Goal: Transaction & Acquisition: Purchase product/service

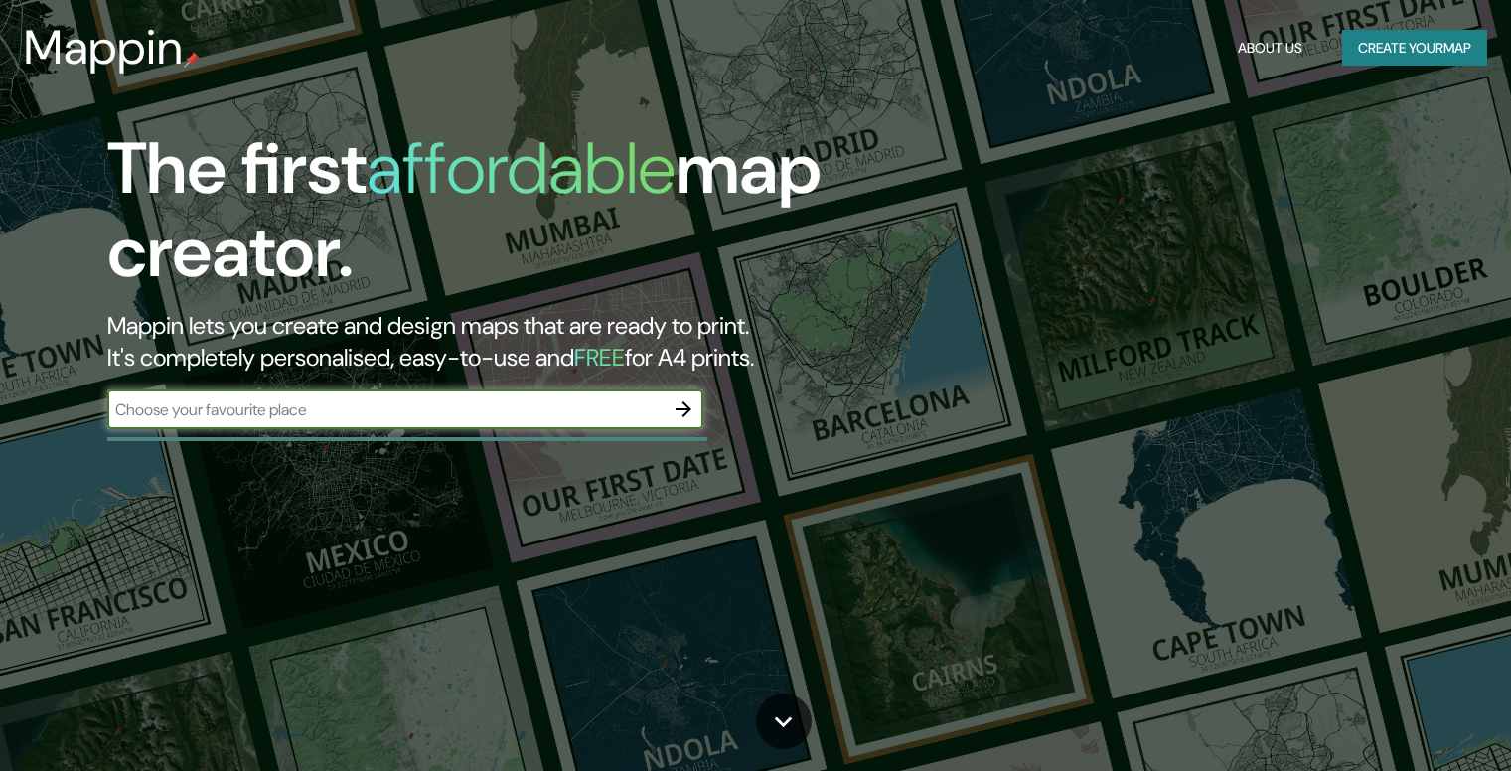
click at [291, 412] on input "text" at bounding box center [385, 409] width 556 height 23
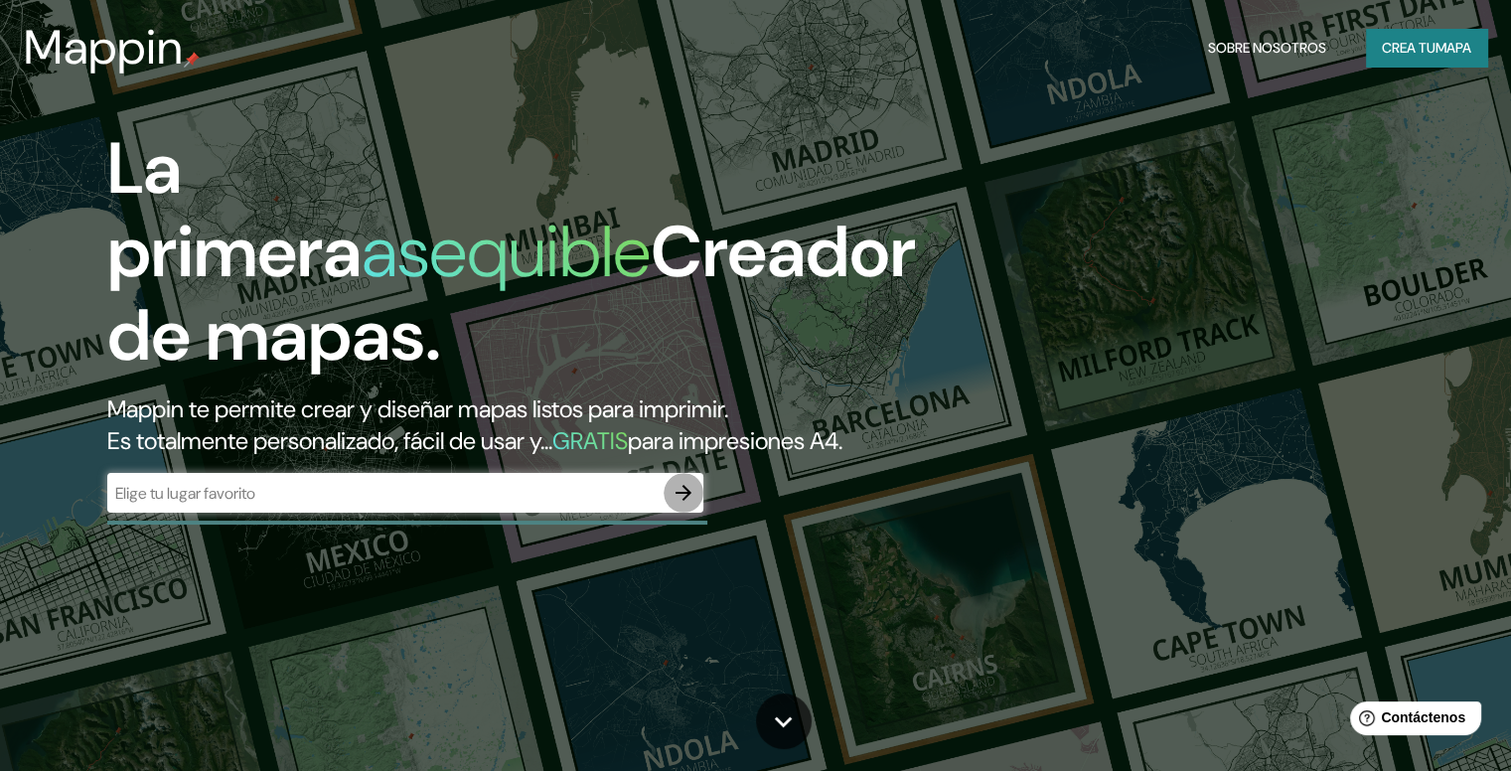
click at [690, 505] on icon "button" at bounding box center [684, 493] width 24 height 24
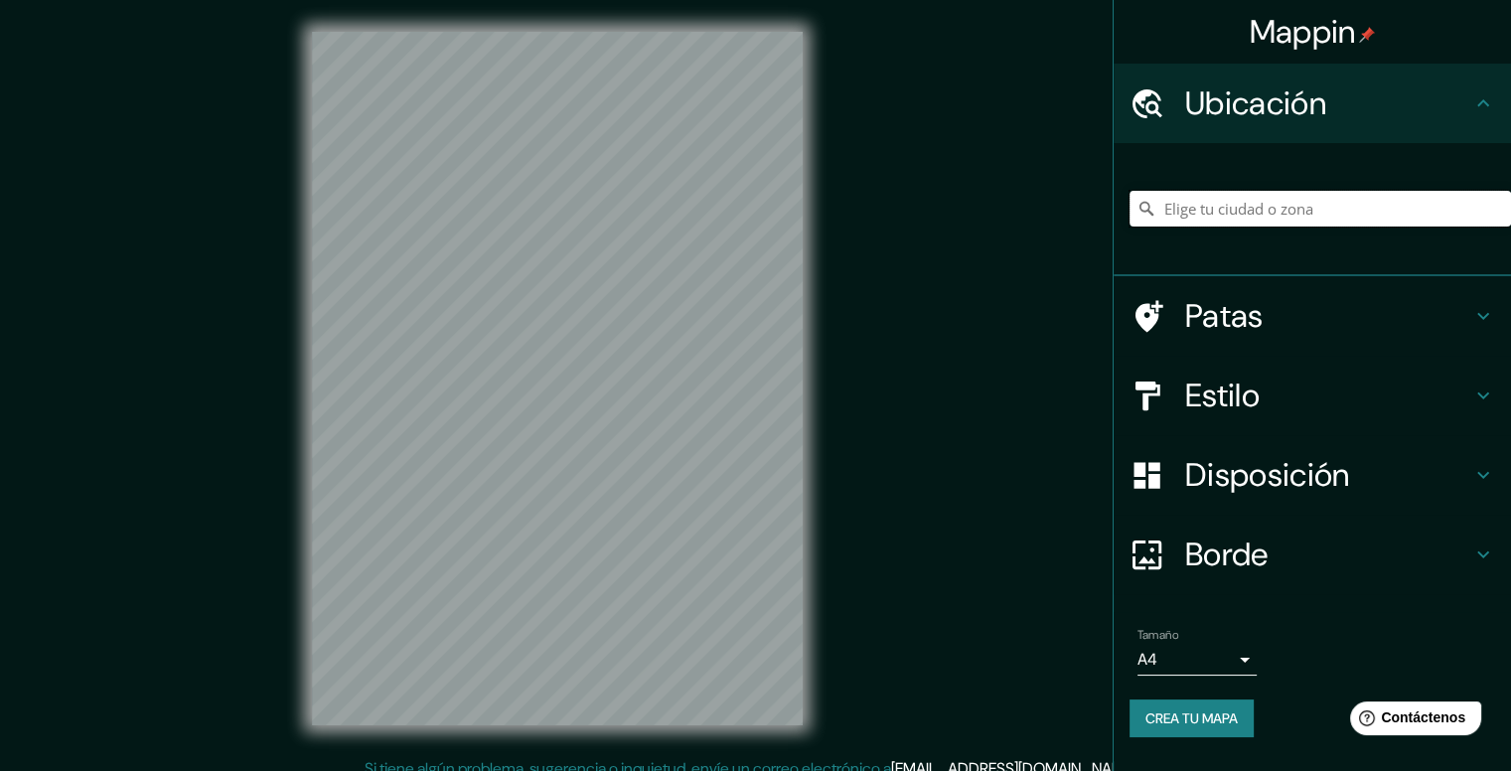
click at [1305, 217] on input "Elige tu ciudad o zona" at bounding box center [1321, 209] width 382 height 36
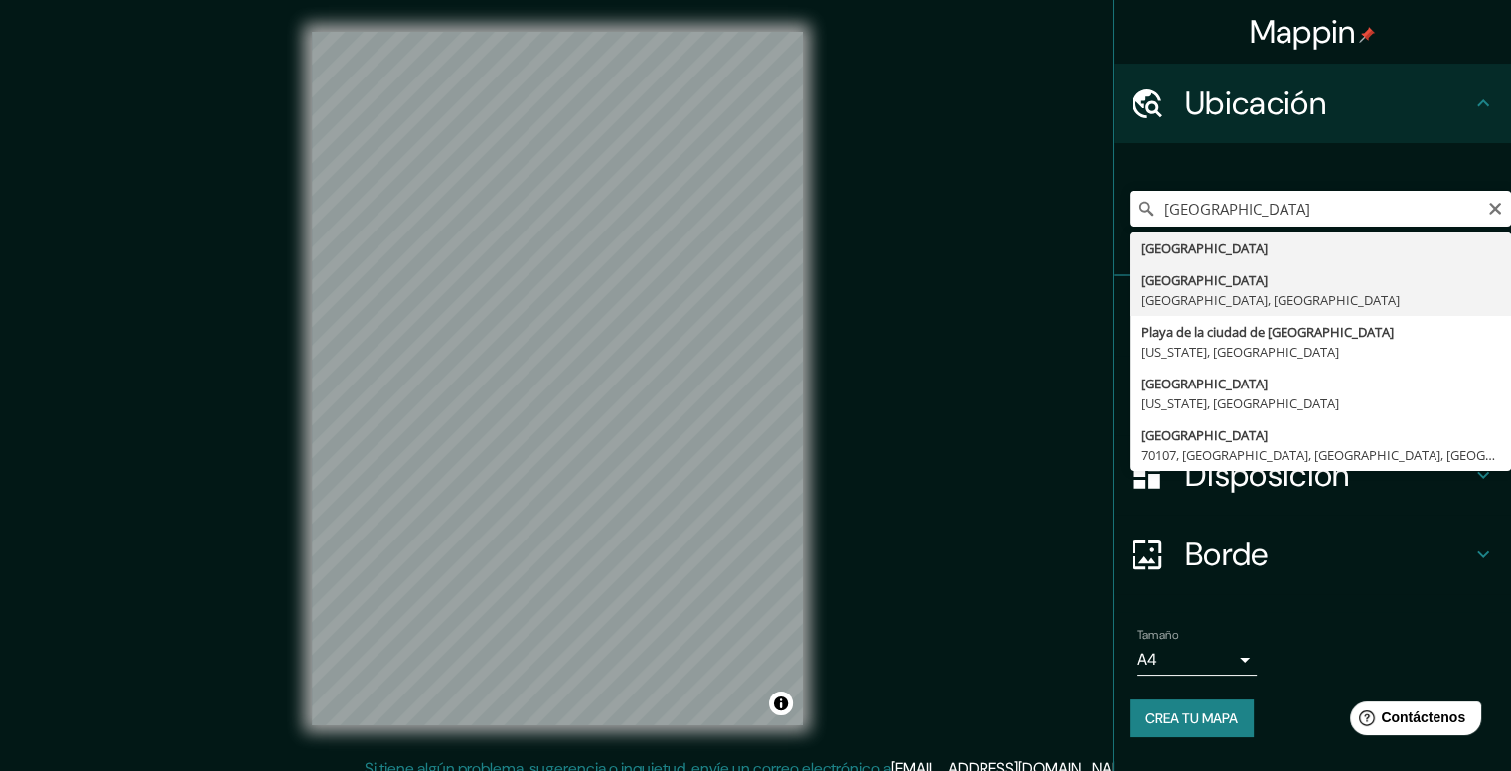
type input "[GEOGRAPHIC_DATA], [GEOGRAPHIC_DATA], [GEOGRAPHIC_DATA]"
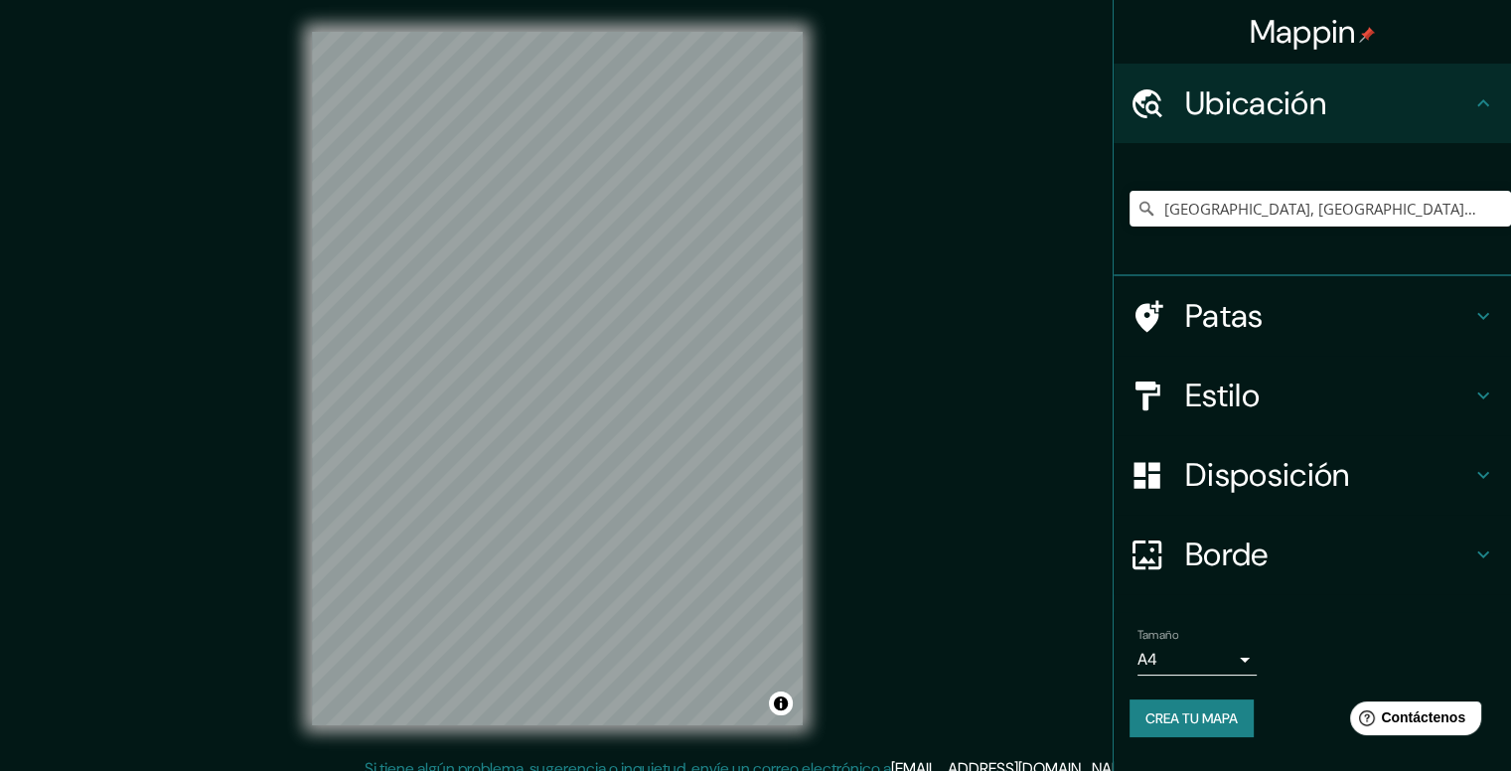
click at [1481, 322] on icon at bounding box center [1483, 316] width 24 height 24
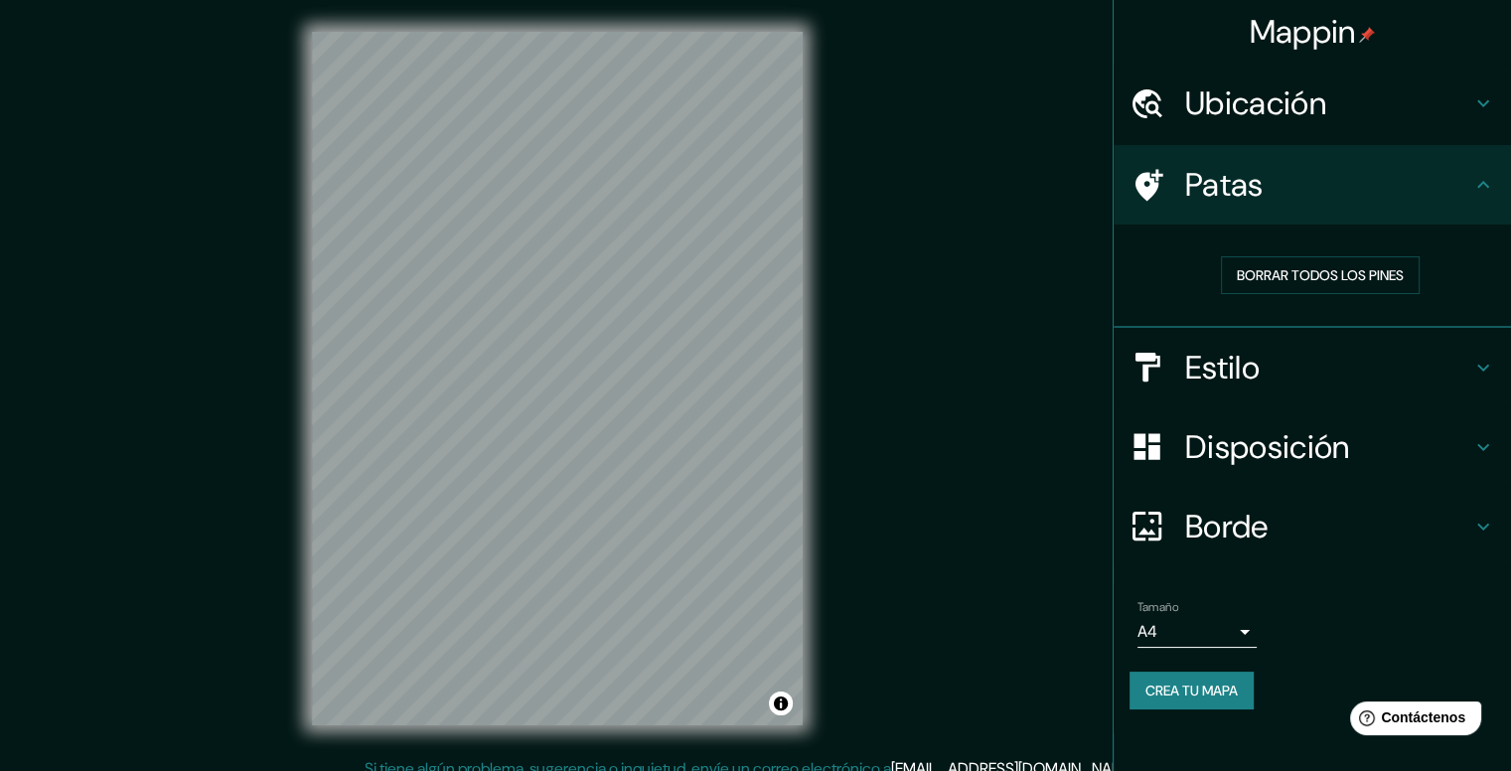
click at [1481, 194] on icon at bounding box center [1483, 185] width 24 height 24
click at [1477, 353] on div "Estilo" at bounding box center [1312, 367] width 397 height 79
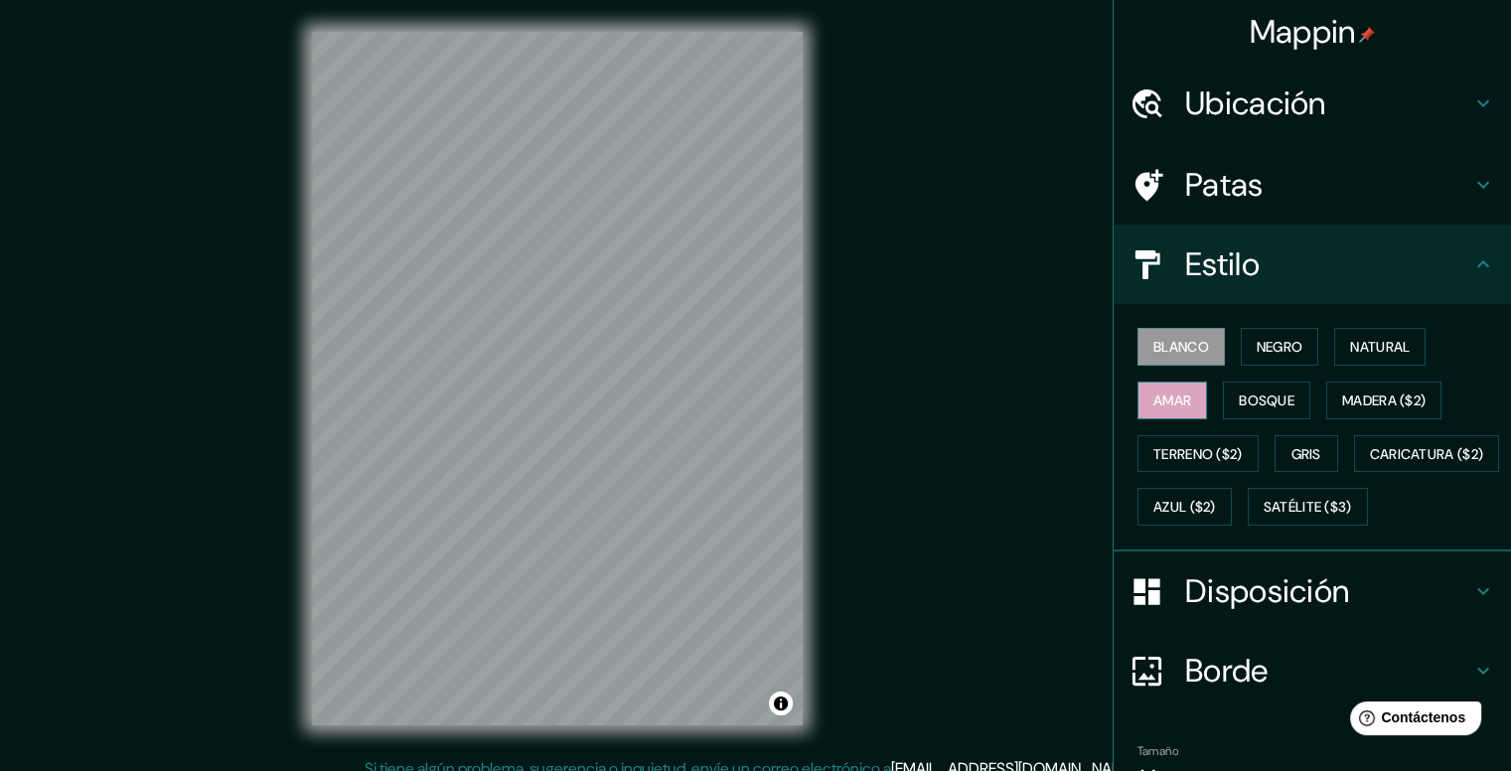
click at [1153, 406] on font "Amar" at bounding box center [1172, 400] width 38 height 18
click at [1249, 400] on font "Bosque" at bounding box center [1267, 400] width 56 height 18
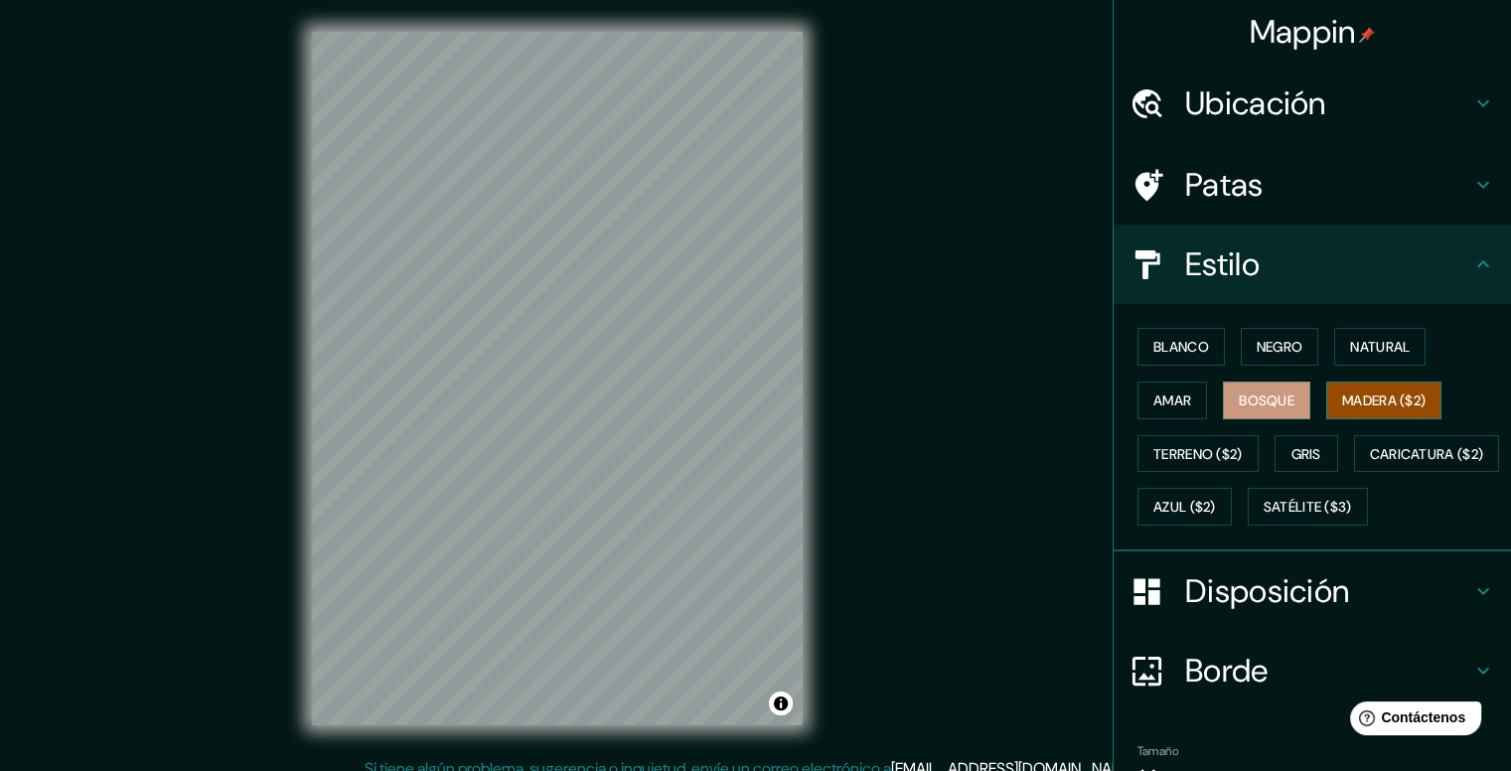
click at [1359, 398] on font "Madera ($2)" at bounding box center [1383, 400] width 83 height 18
click at [1275, 447] on button "Gris" at bounding box center [1307, 454] width 64 height 38
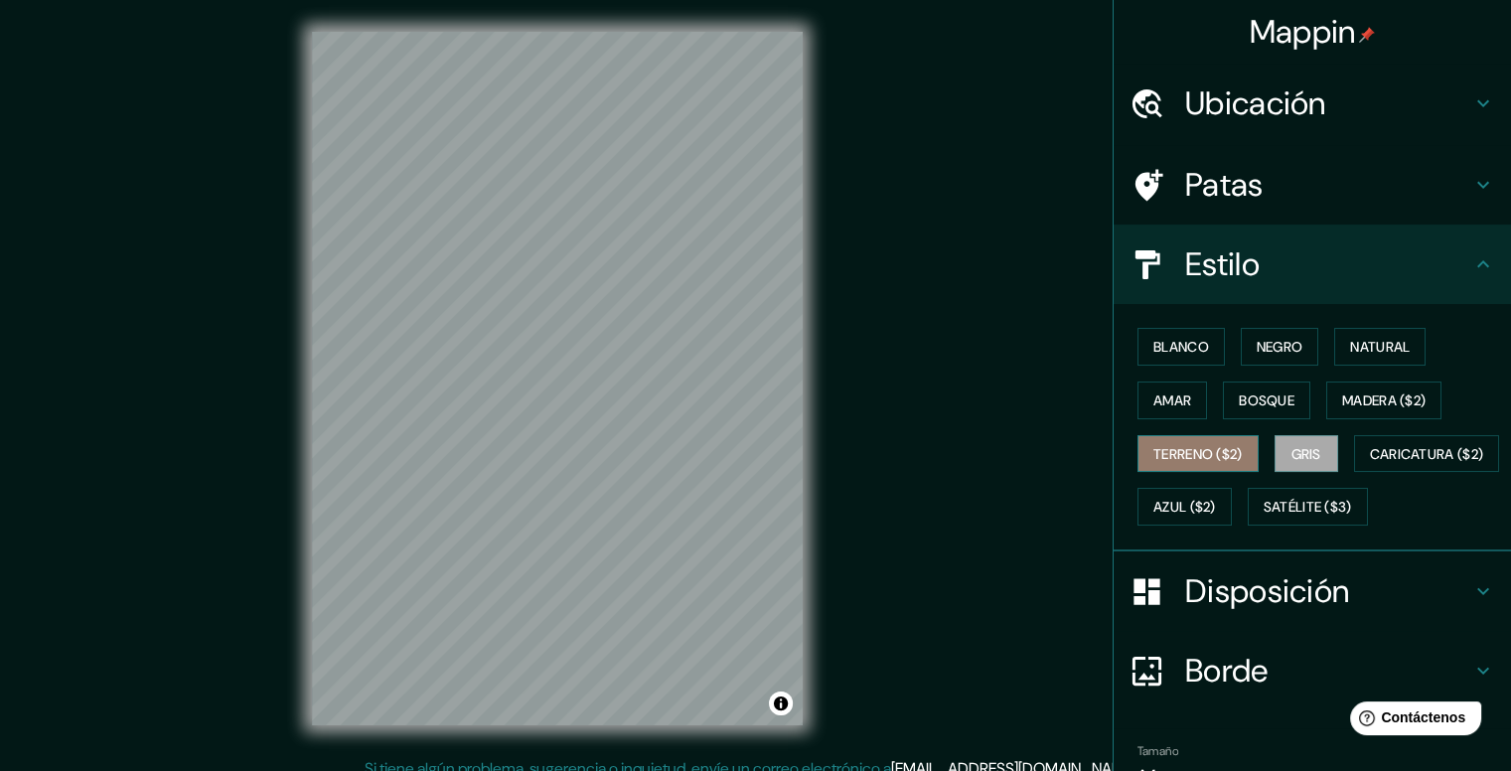
click at [1176, 448] on font "Terreno ($2)" at bounding box center [1197, 454] width 89 height 18
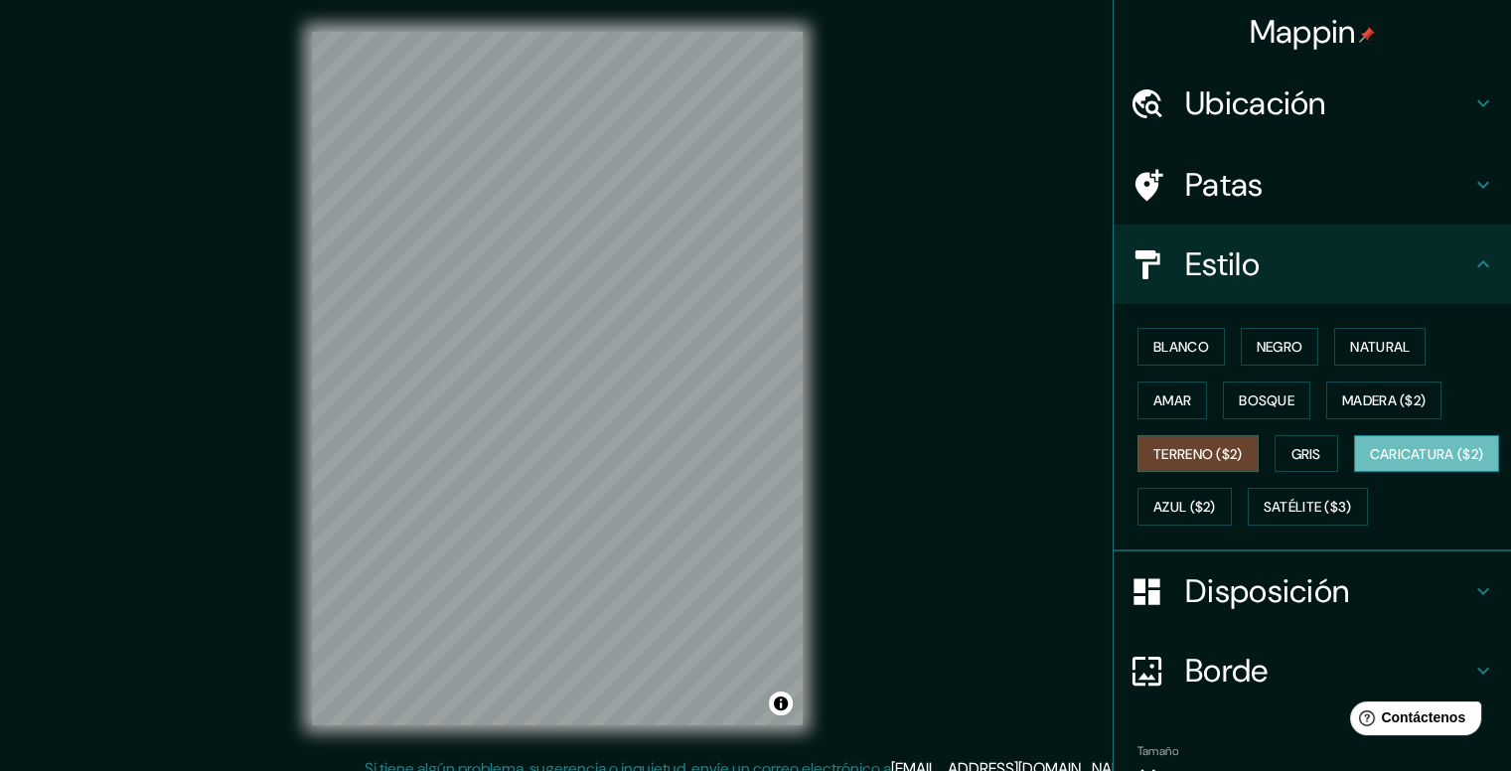
click at [1370, 463] on font "Caricatura ($2)" at bounding box center [1427, 454] width 114 height 18
click at [1216, 506] on font "Azul ($2)" at bounding box center [1184, 508] width 63 height 18
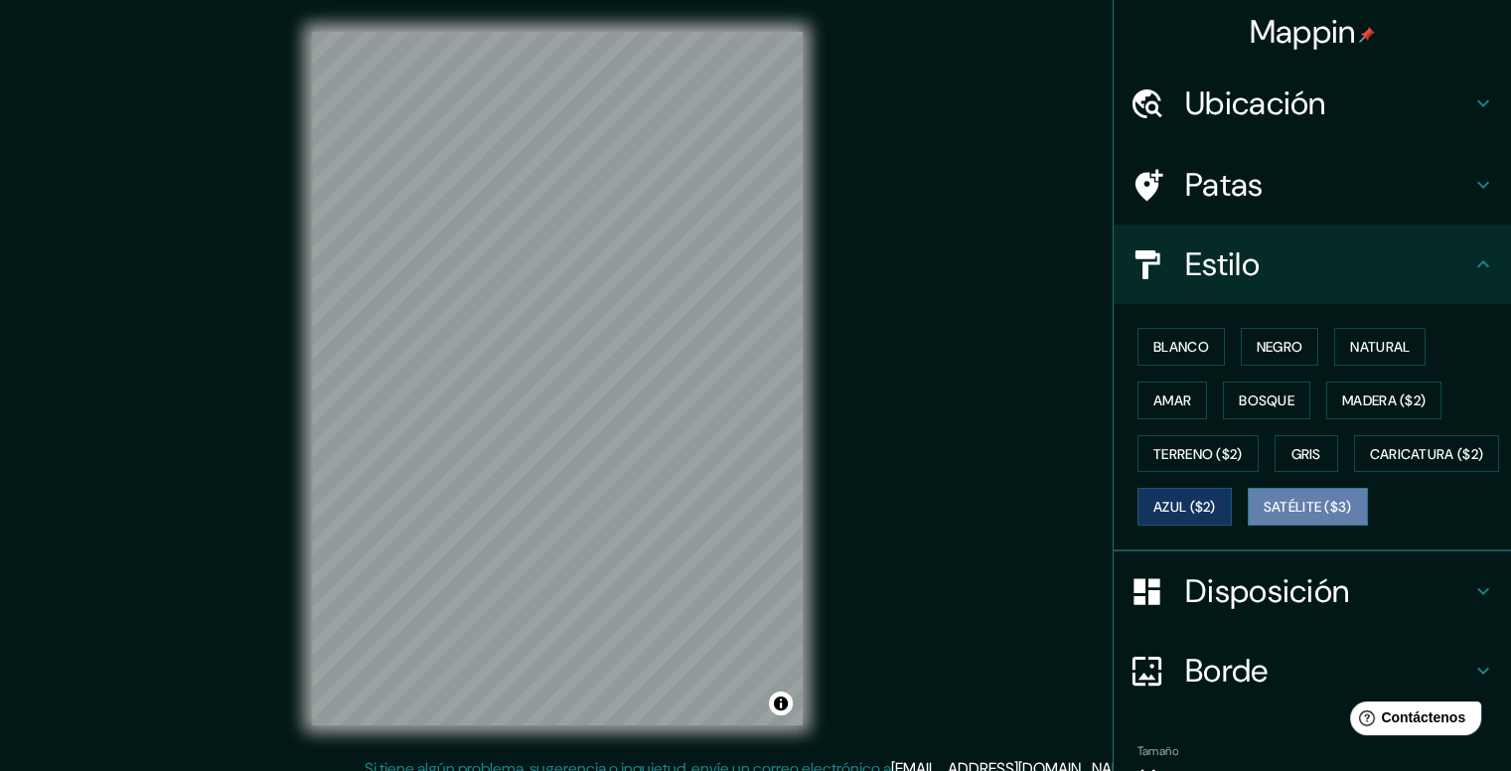
click at [1248, 526] on button "Satélite ($3)" at bounding box center [1308, 507] width 120 height 38
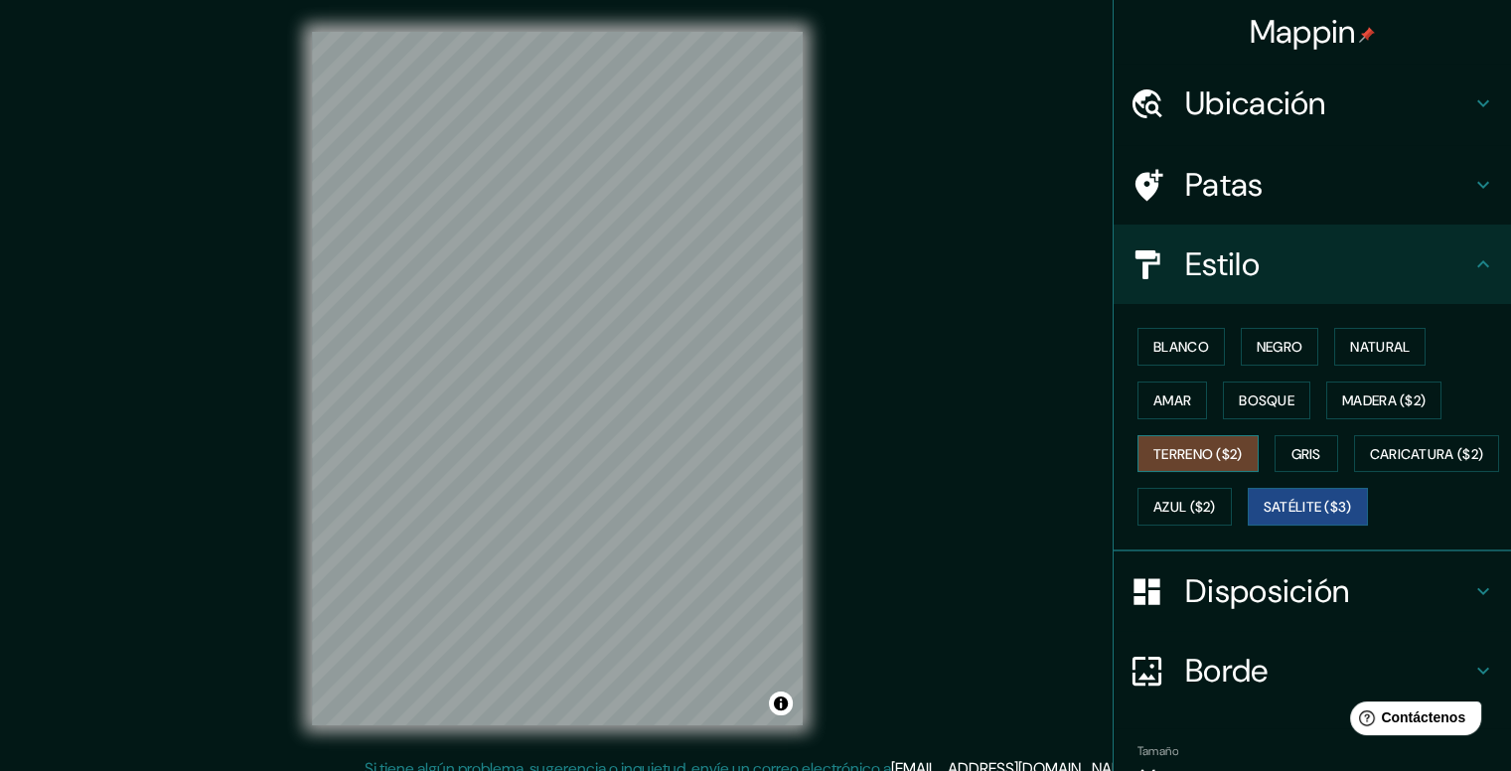
click at [1212, 456] on font "Terreno ($2)" at bounding box center [1197, 454] width 89 height 18
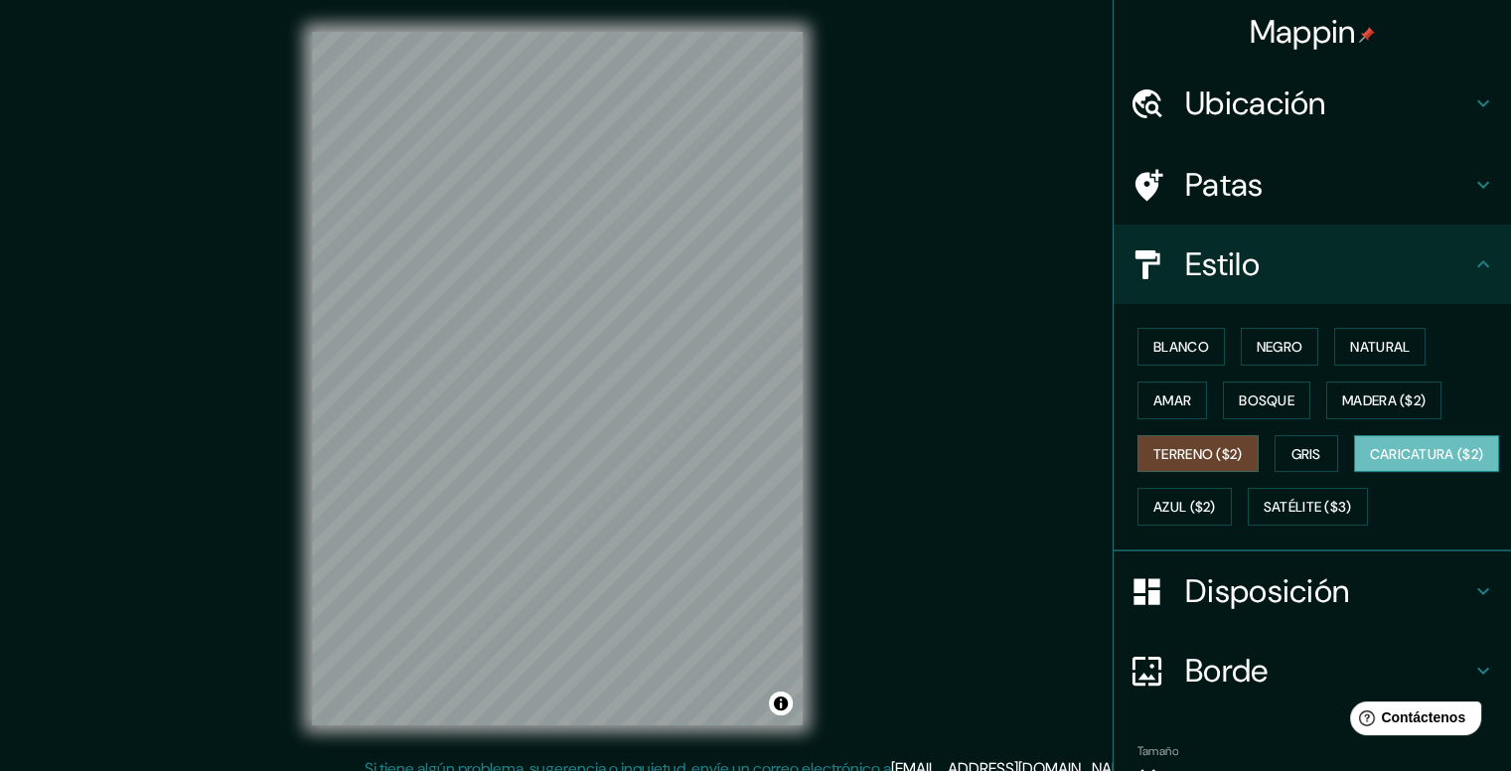
click at [1370, 463] on font "Caricatura ($2)" at bounding box center [1427, 454] width 114 height 18
click at [1364, 403] on font "Madera ($2)" at bounding box center [1383, 400] width 83 height 18
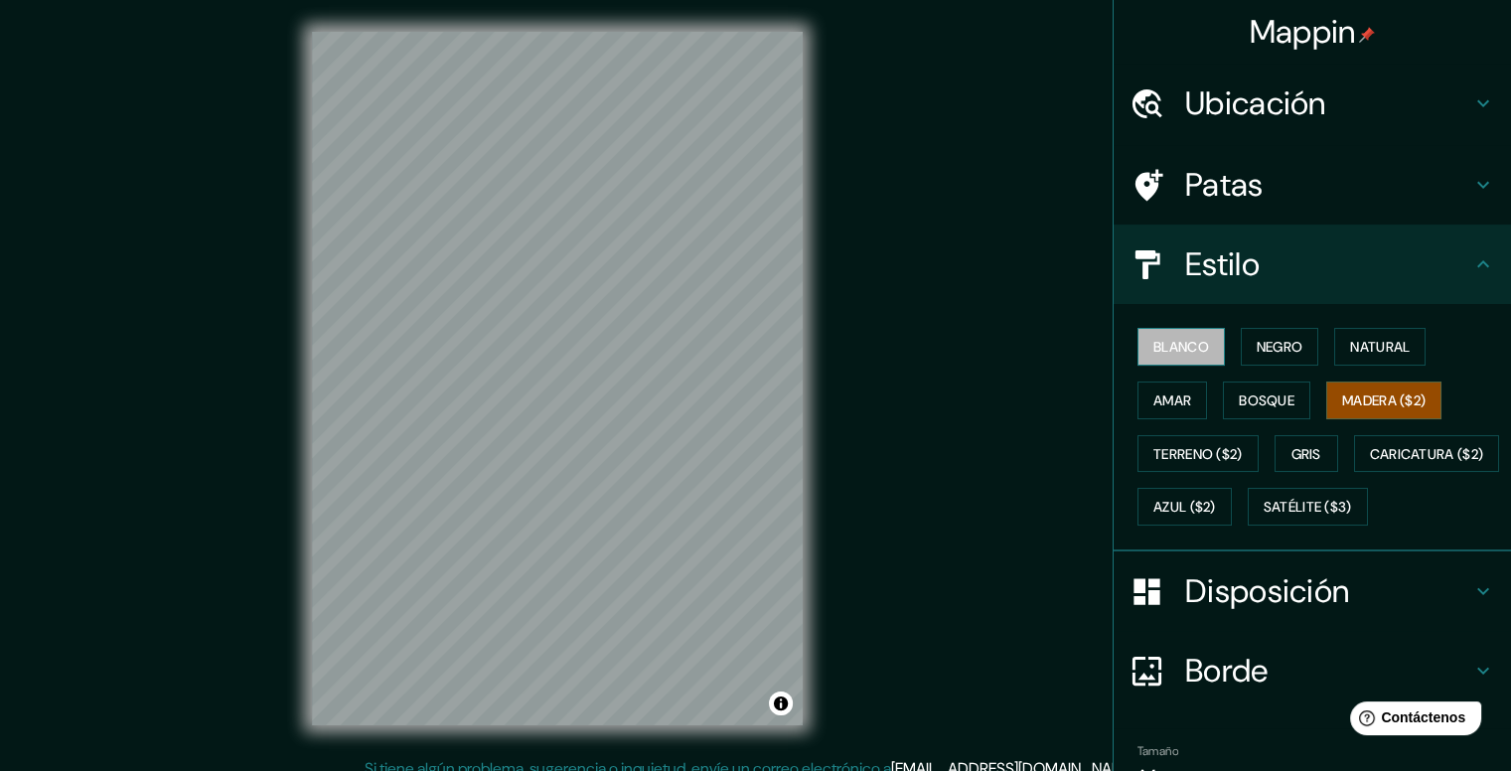
click at [1185, 347] on font "Blanco" at bounding box center [1181, 347] width 56 height 18
click at [1472, 603] on icon at bounding box center [1483, 591] width 24 height 24
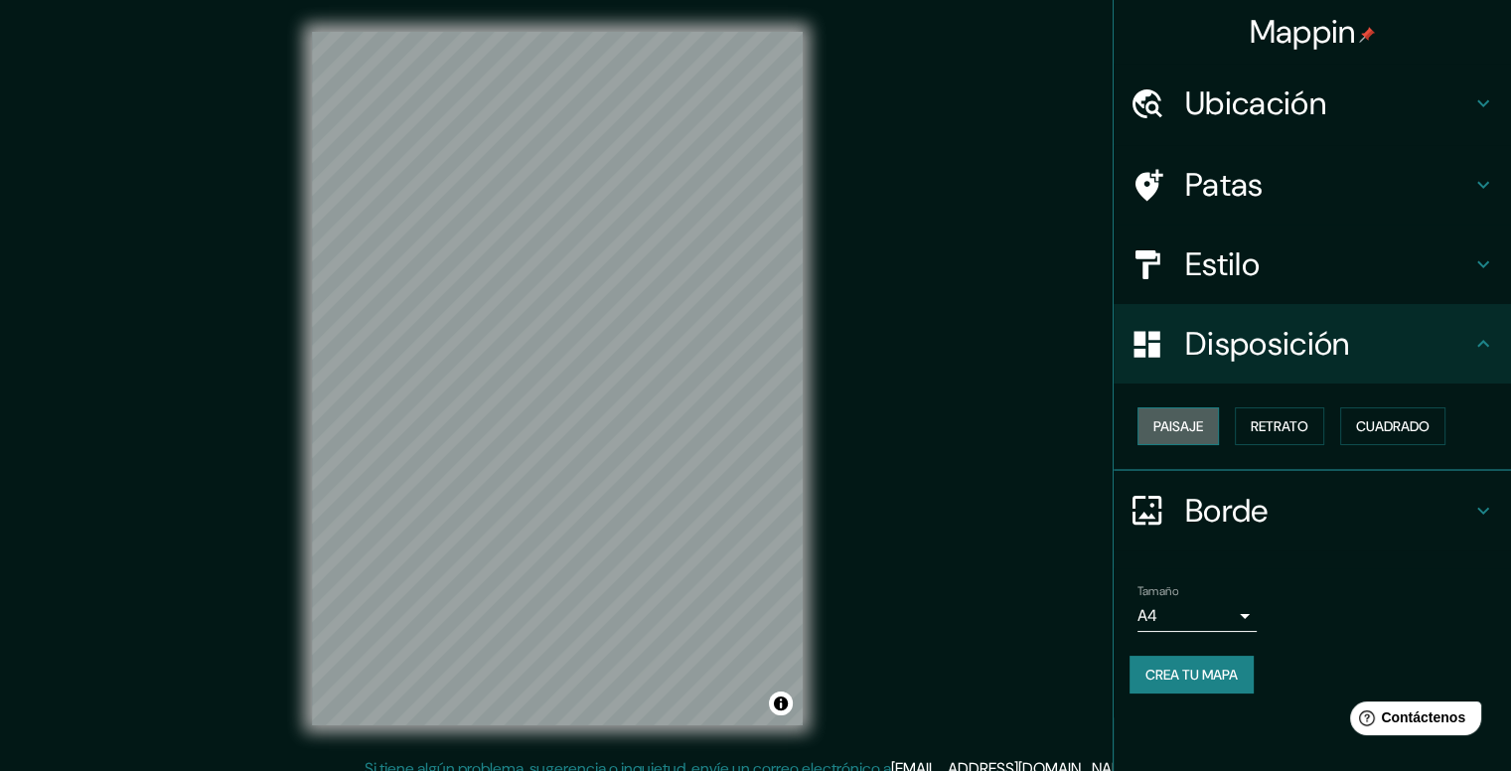
click at [1176, 428] on font "Paisaje" at bounding box center [1178, 426] width 50 height 18
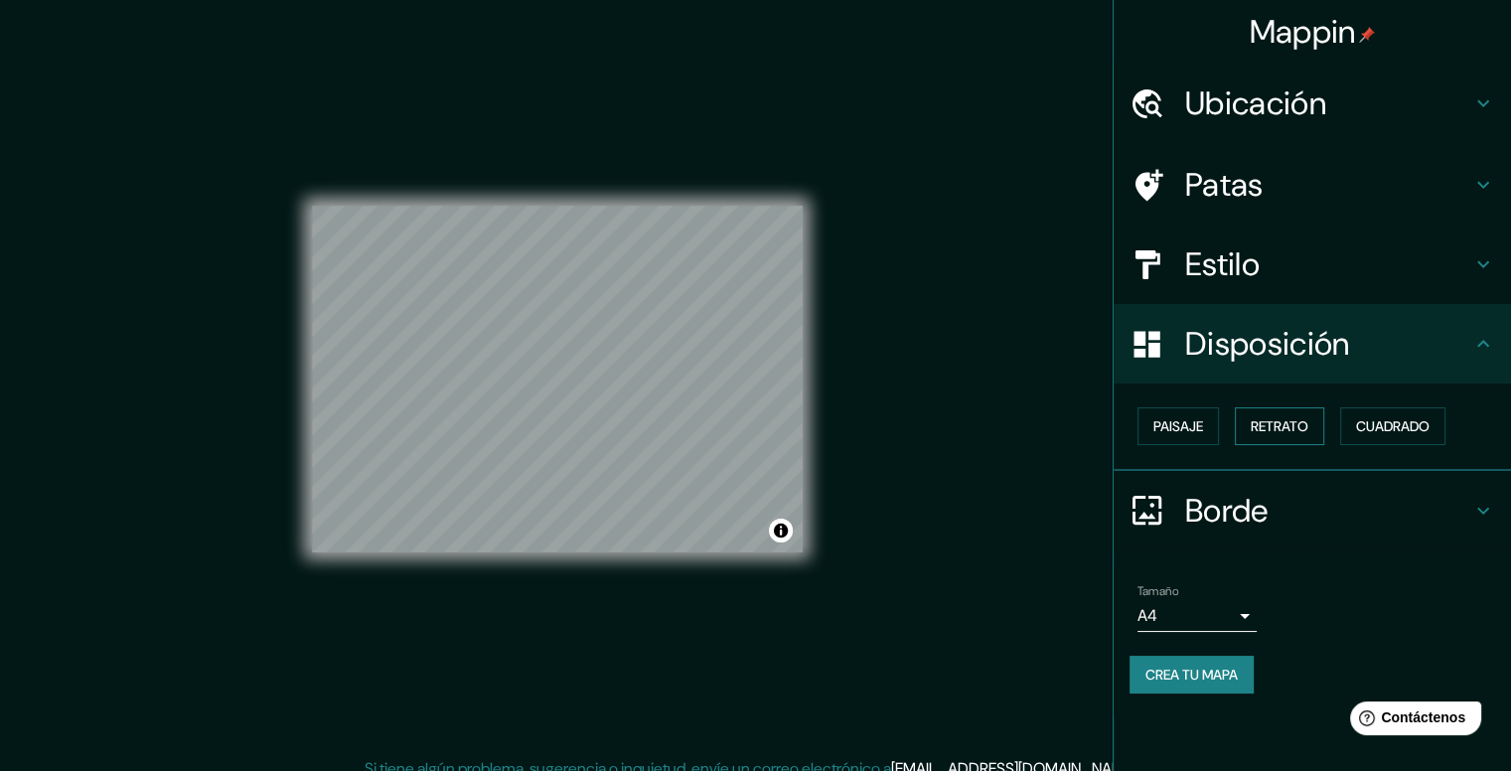
click at [1270, 434] on font "Retrato" at bounding box center [1280, 426] width 58 height 26
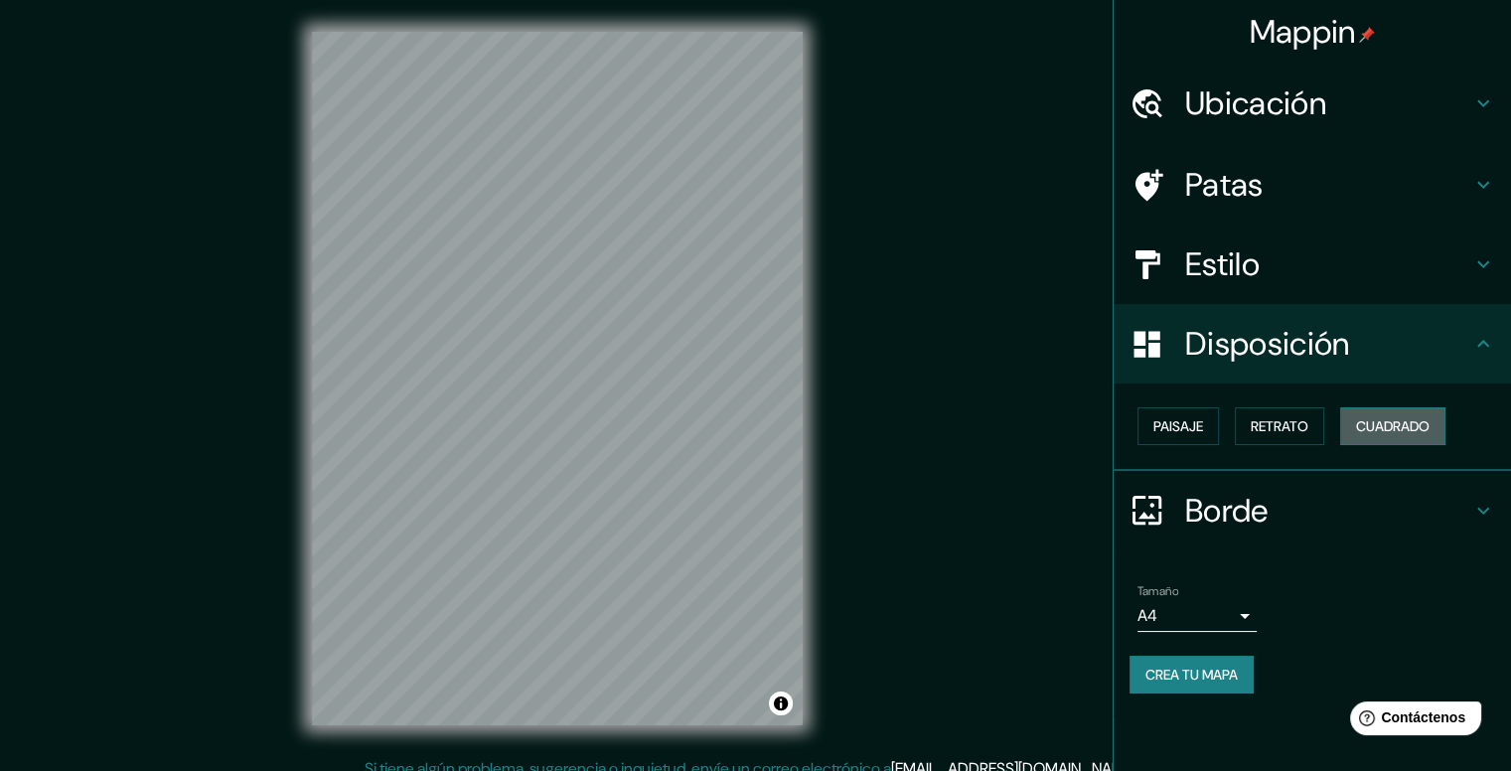
click at [1379, 430] on font "Cuadrado" at bounding box center [1393, 426] width 74 height 18
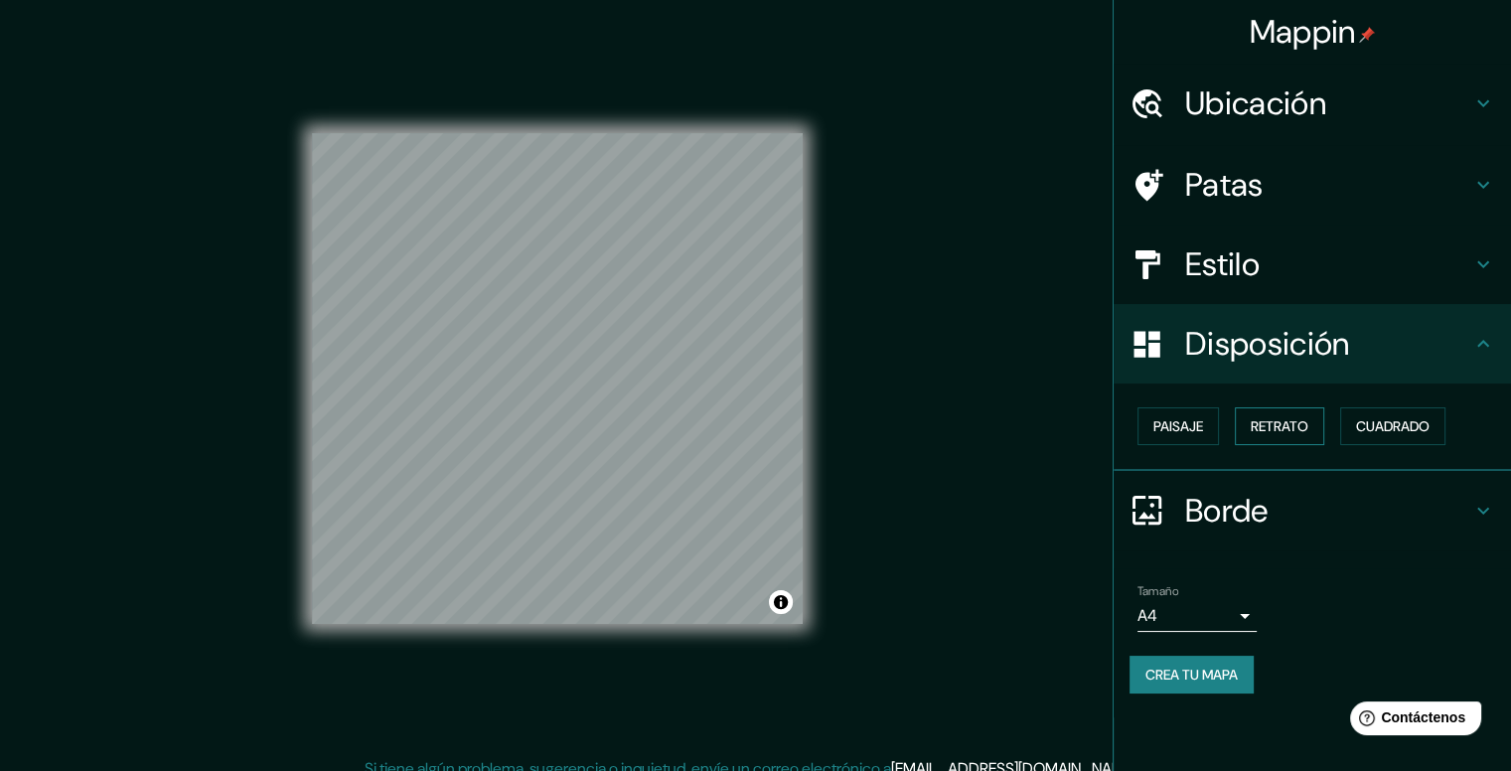
click at [1268, 429] on font "Retrato" at bounding box center [1280, 426] width 58 height 18
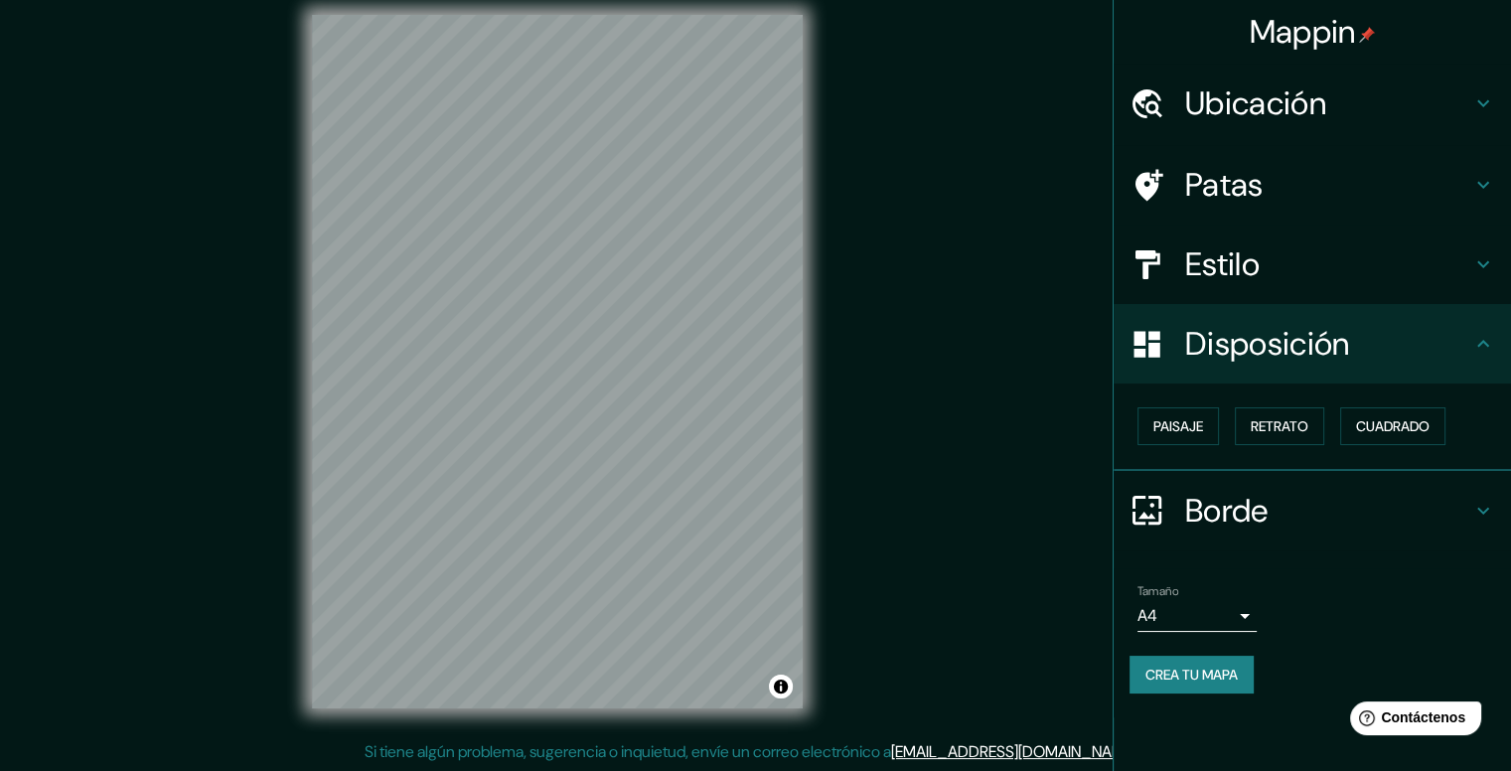
scroll to position [18, 0]
click at [1472, 513] on icon at bounding box center [1483, 511] width 24 height 24
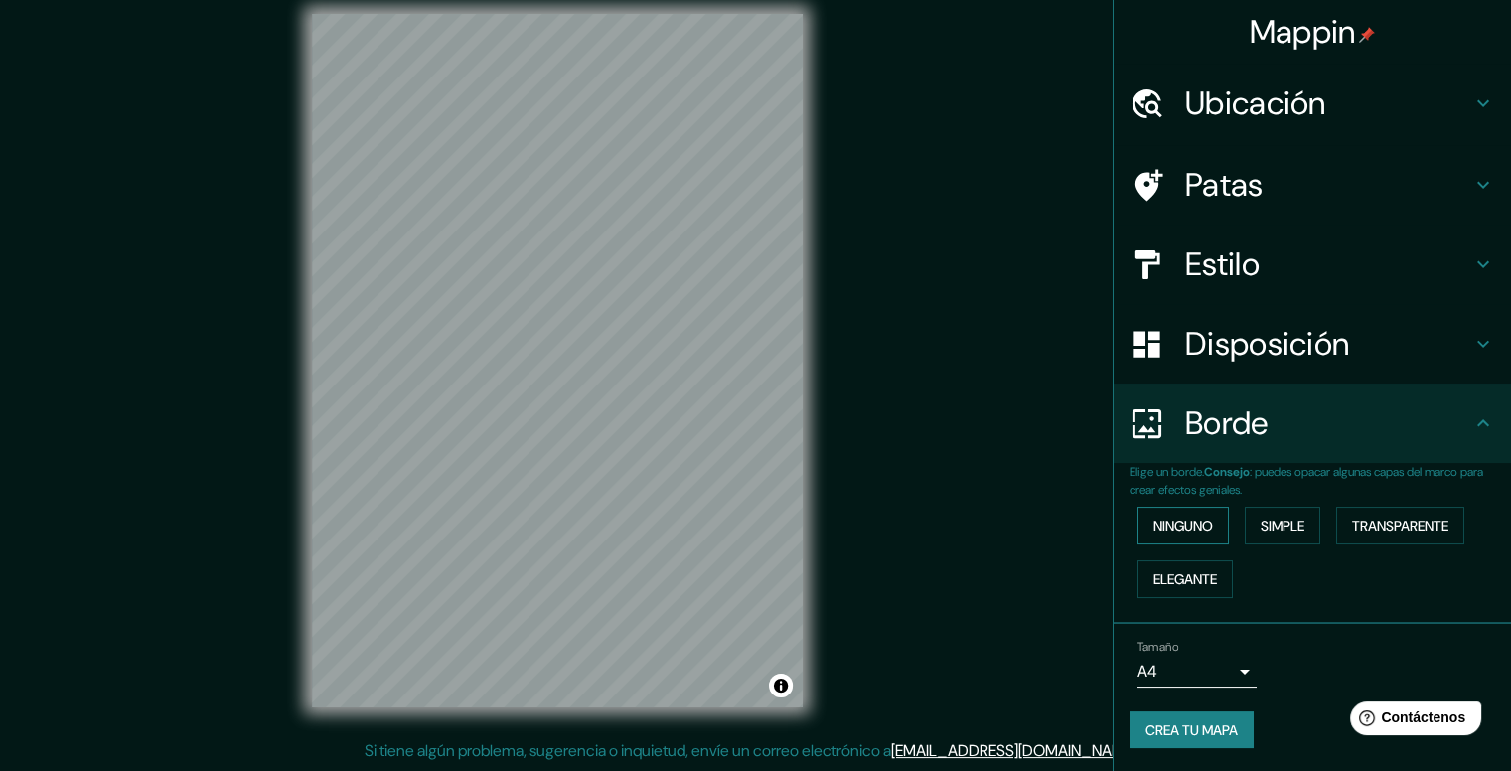
click at [1213, 518] on font "Ninguno" at bounding box center [1183, 526] width 60 height 18
click at [1270, 514] on font "Simple" at bounding box center [1283, 526] width 44 height 26
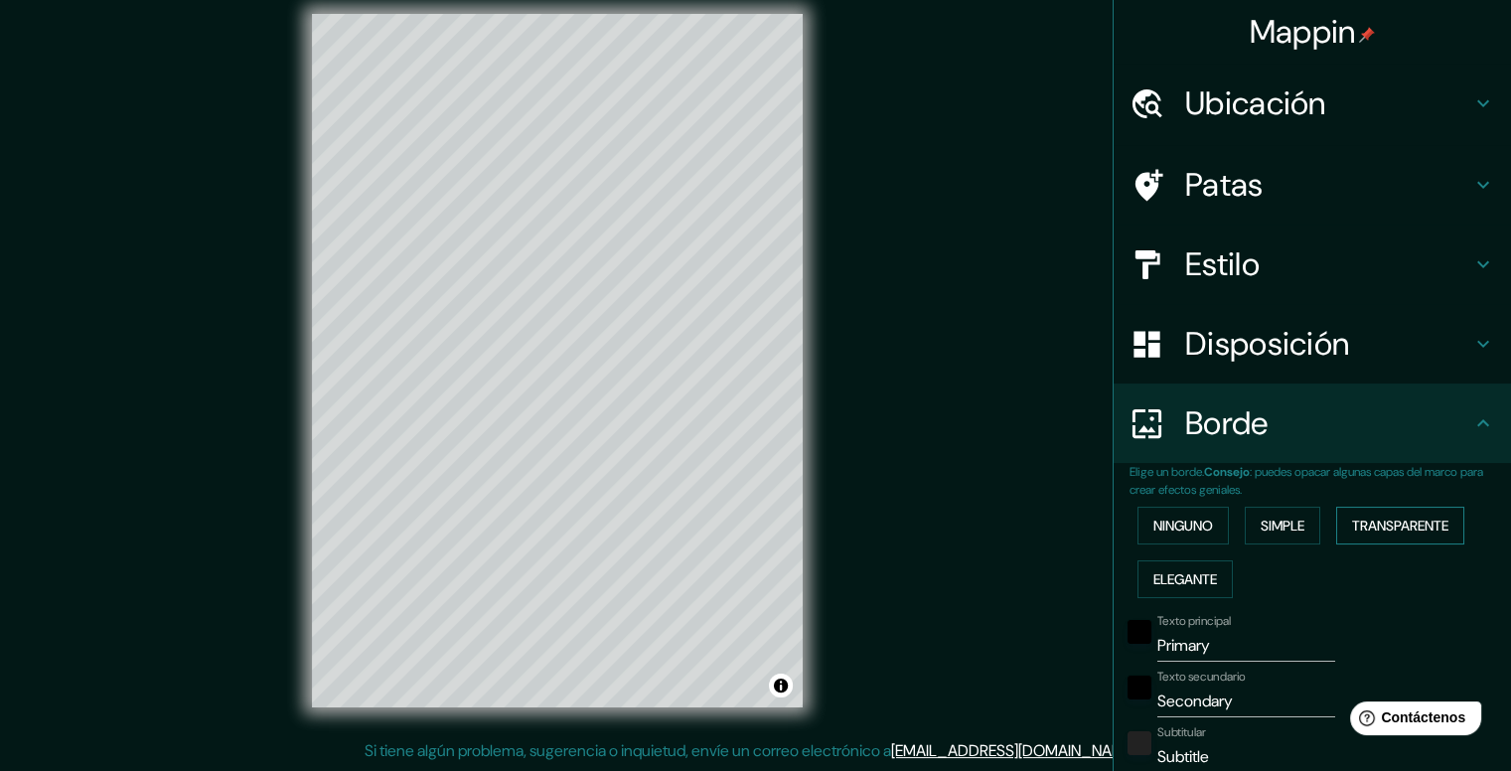
click at [1393, 523] on font "Transparente" at bounding box center [1400, 526] width 96 height 18
click at [1177, 581] on font "Elegante" at bounding box center [1185, 579] width 64 height 18
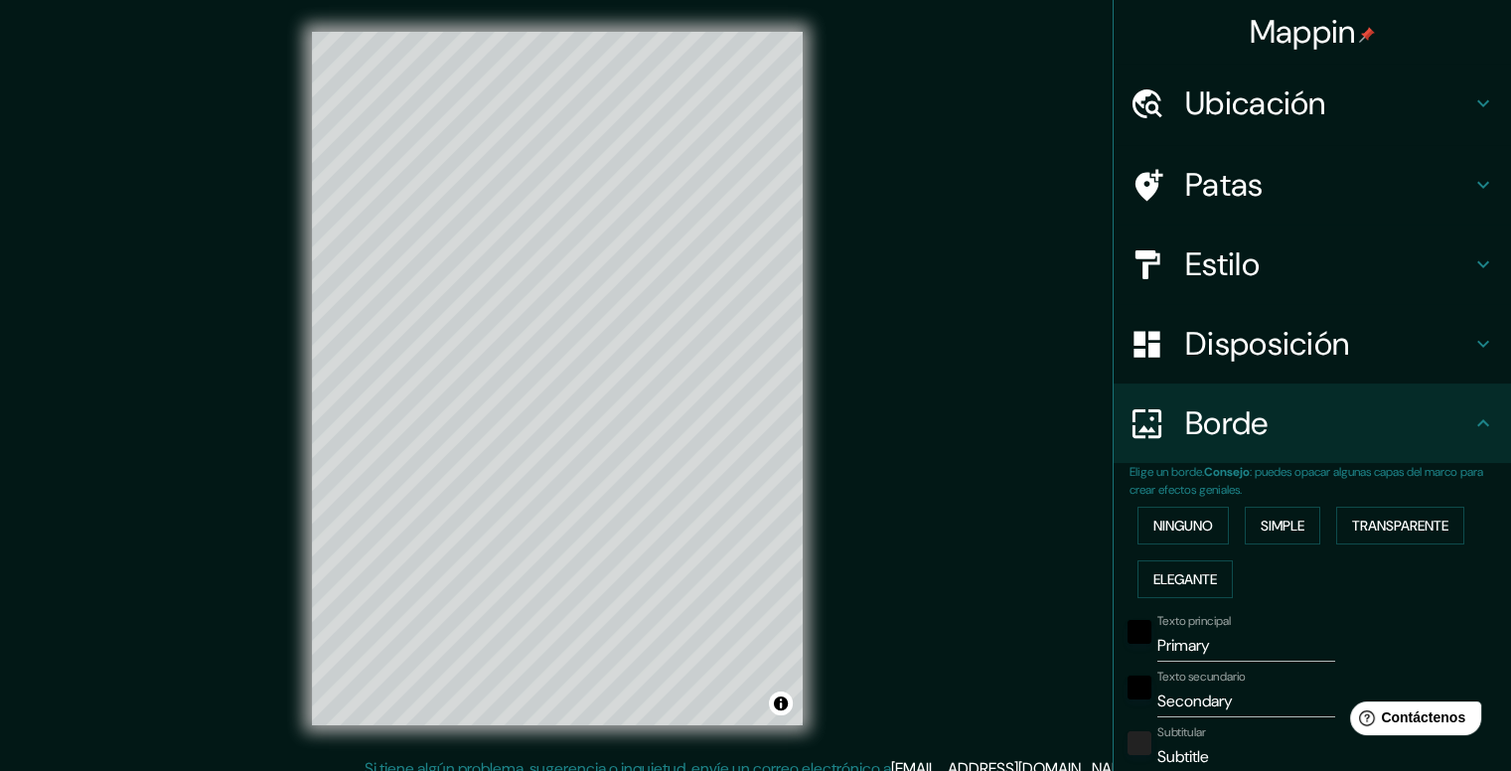
scroll to position [0, 0]
